Goal: Task Accomplishment & Management: Manage account settings

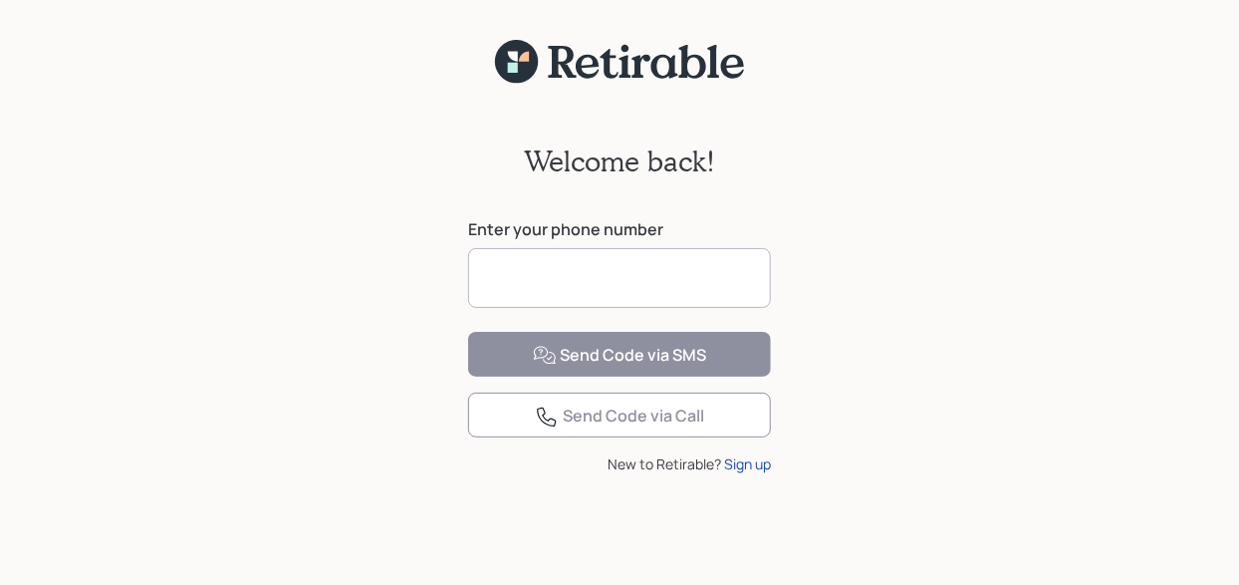
click at [624, 278] on input at bounding box center [619, 278] width 303 height 60
type input "**********"
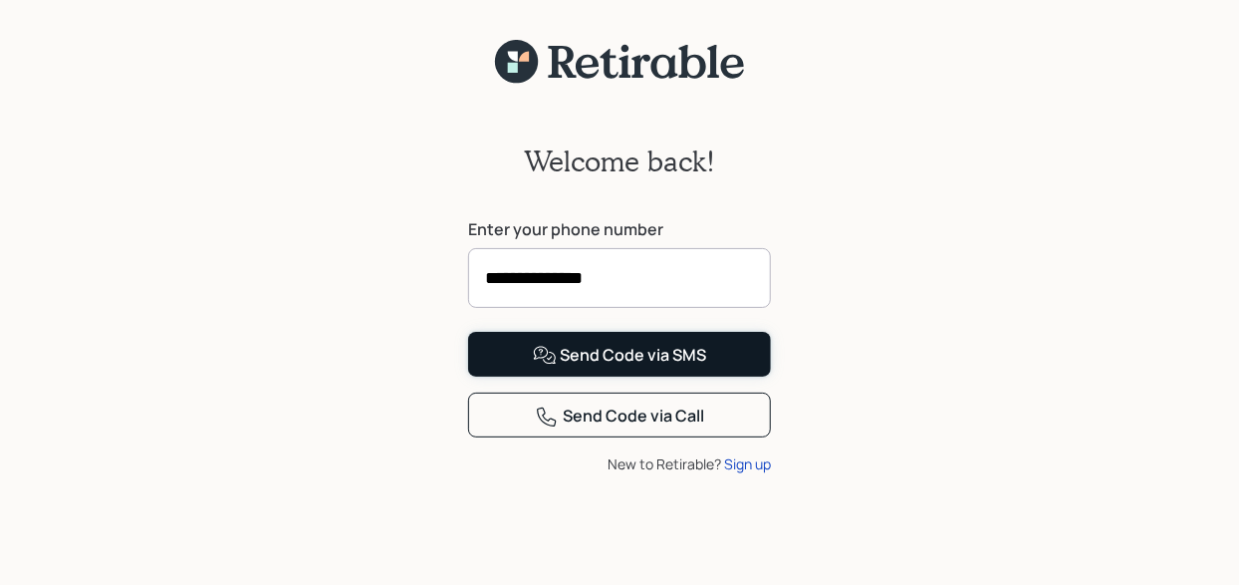
click at [581, 367] on div "Send Code via SMS" at bounding box center [620, 356] width 174 height 24
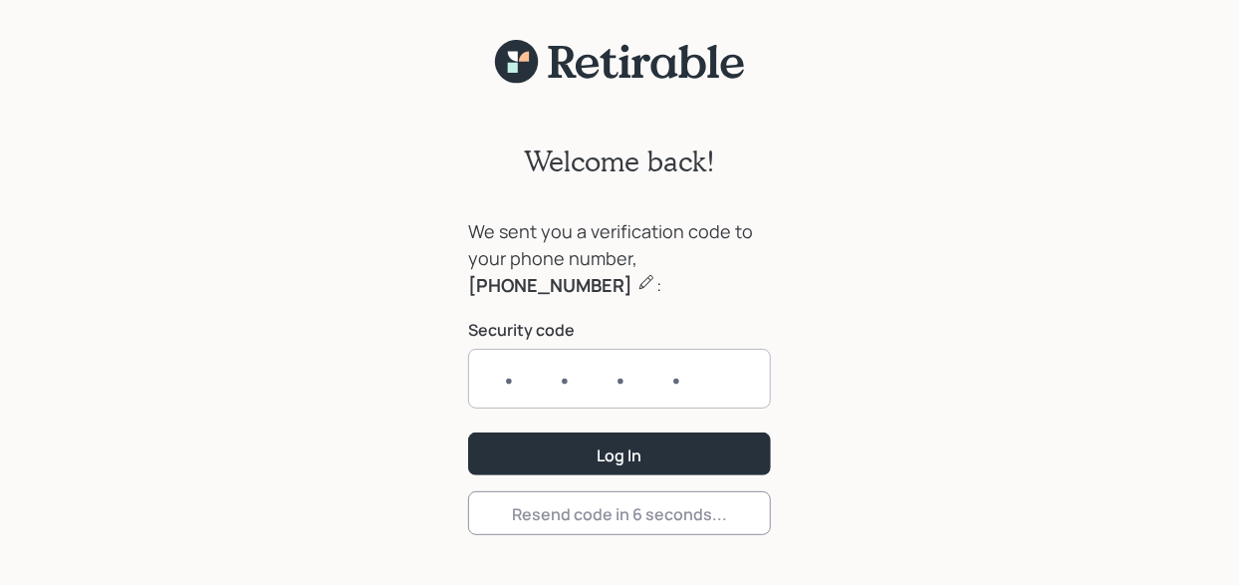
click at [740, 385] on input "text" at bounding box center [619, 379] width 303 height 60
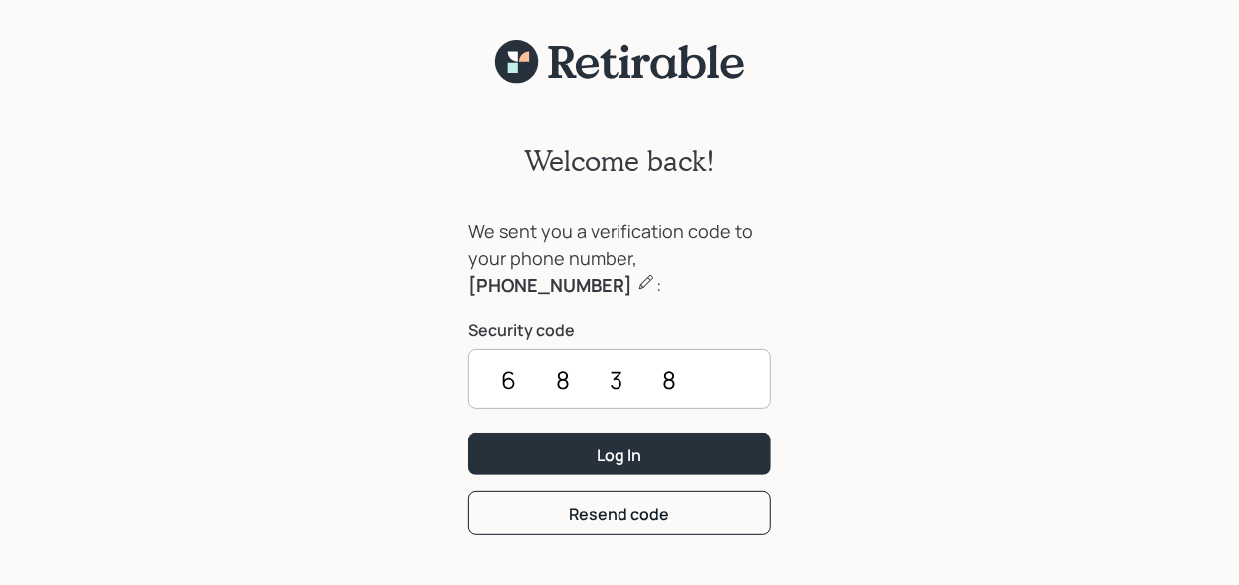
type input "6838"
click at [468, 432] on button "Log In" at bounding box center [619, 453] width 303 height 43
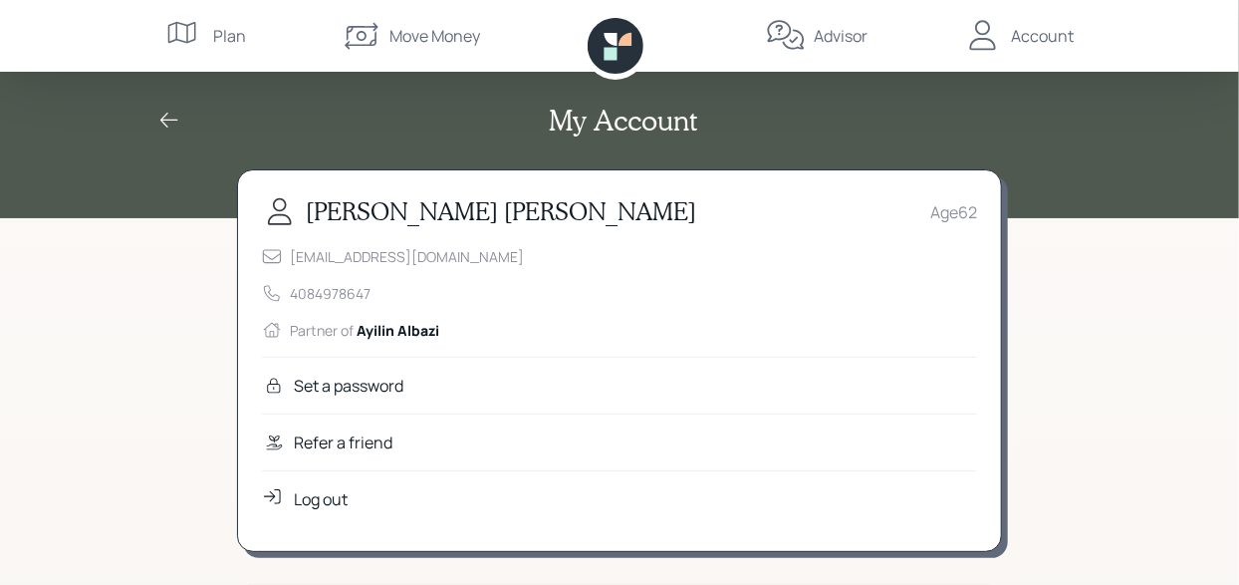
click at [613, 37] on icon at bounding box center [611, 39] width 13 height 13
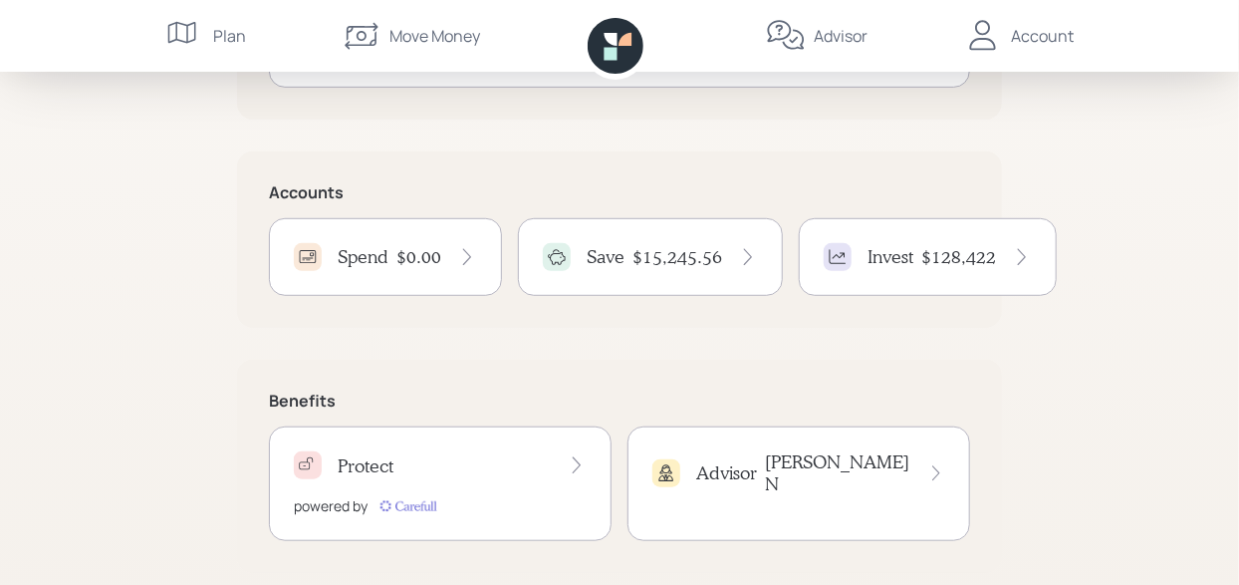
scroll to position [414, 0]
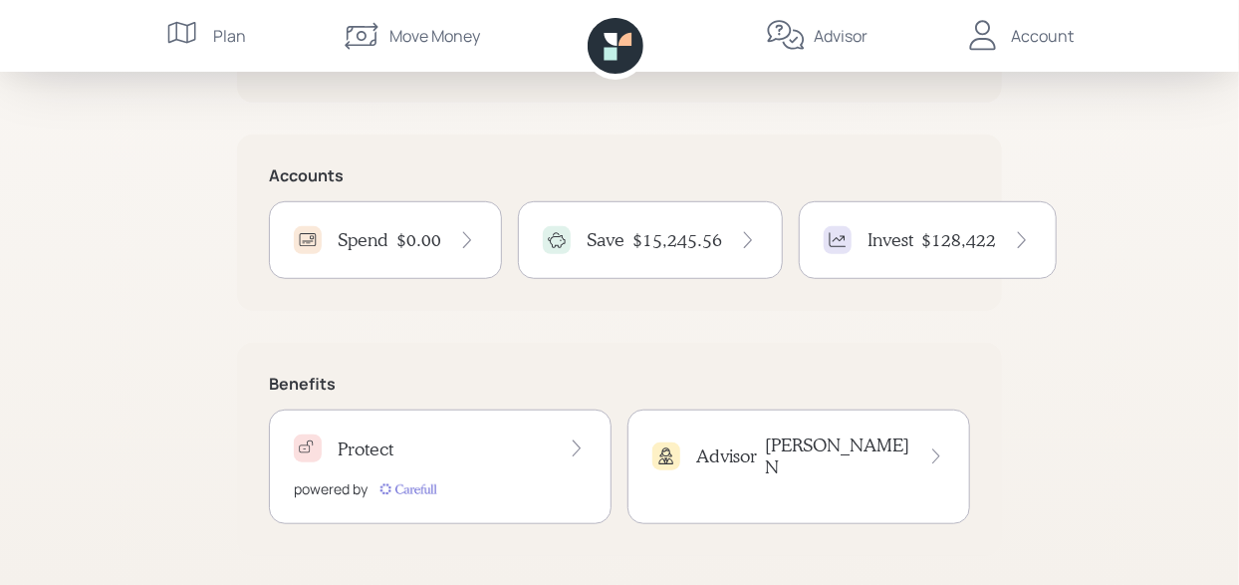
click at [656, 243] on h4 "$15,245.56" at bounding box center [677, 240] width 90 height 22
